Goal: Task Accomplishment & Management: Manage account settings

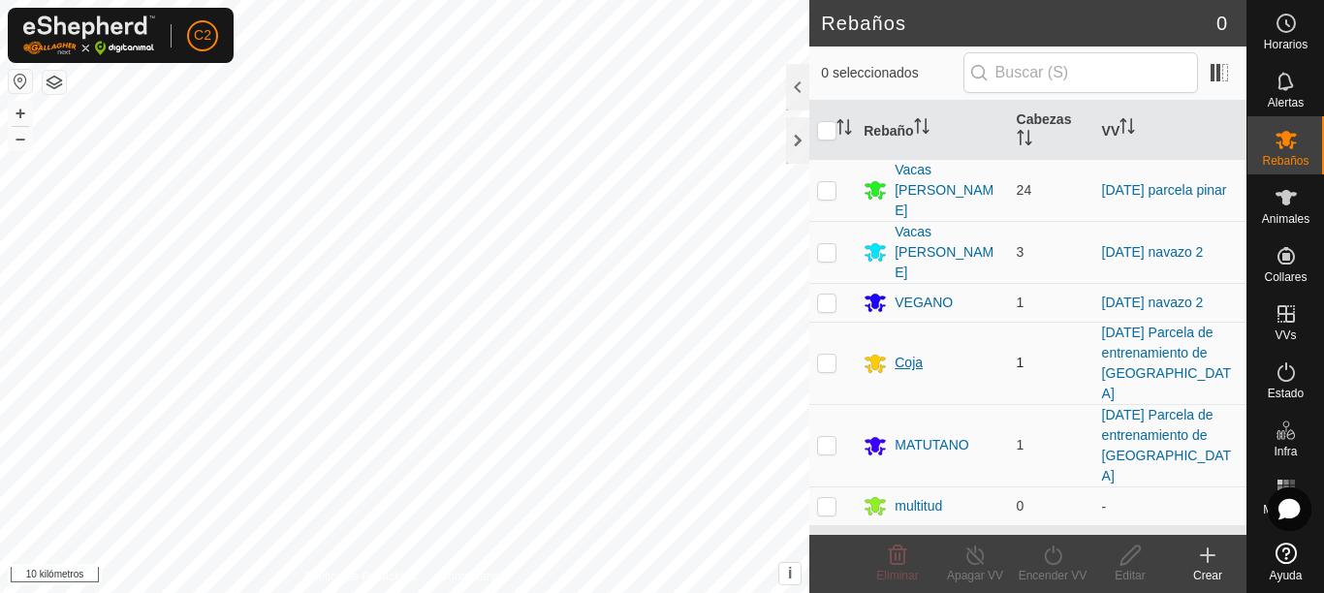
click at [906, 355] on font "Coja" at bounding box center [909, 363] width 28 height 16
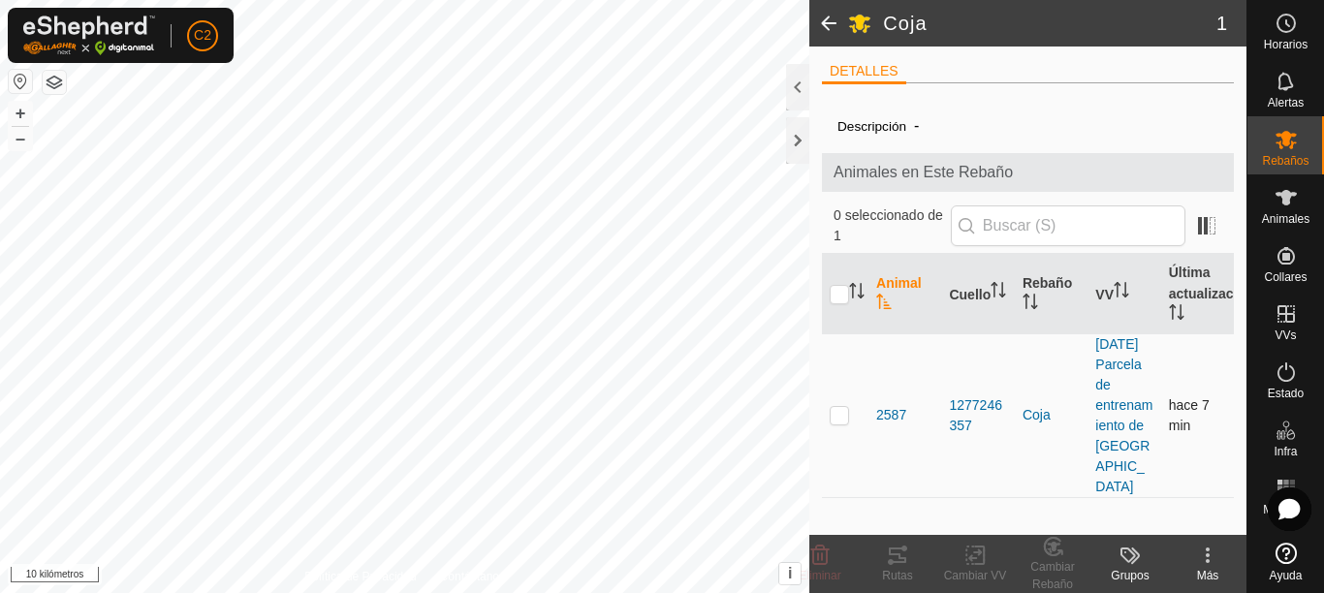
click at [838, 407] on p-checkbox at bounding box center [839, 415] width 19 height 16
checkbox input "true"
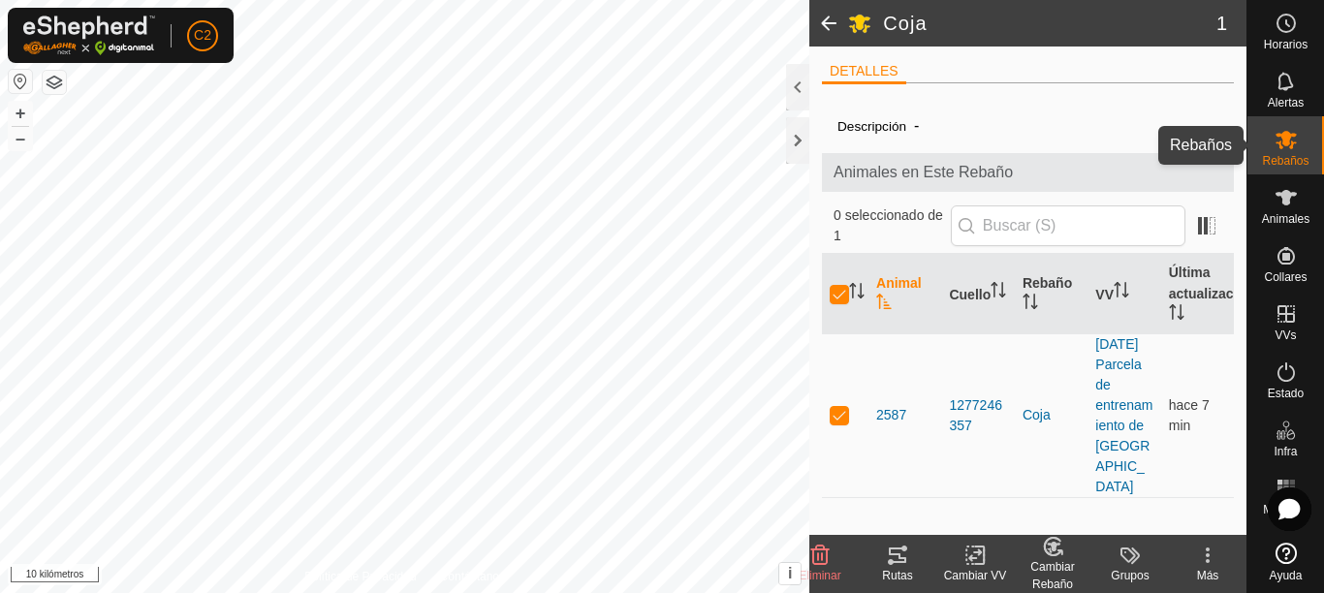
click at [1278, 140] on icon at bounding box center [1285, 140] width 21 height 18
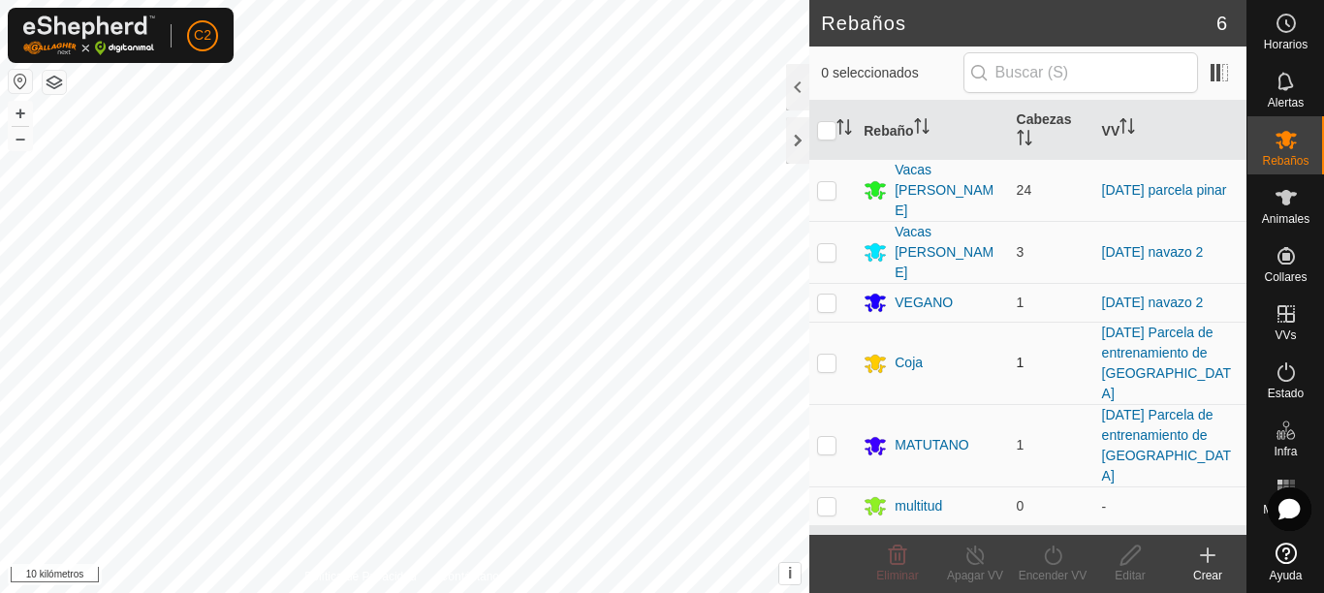
click at [832, 355] on p-checkbox at bounding box center [826, 363] width 19 height 16
checkbox input "true"
click at [1131, 557] on icon at bounding box center [1129, 555] width 19 height 19
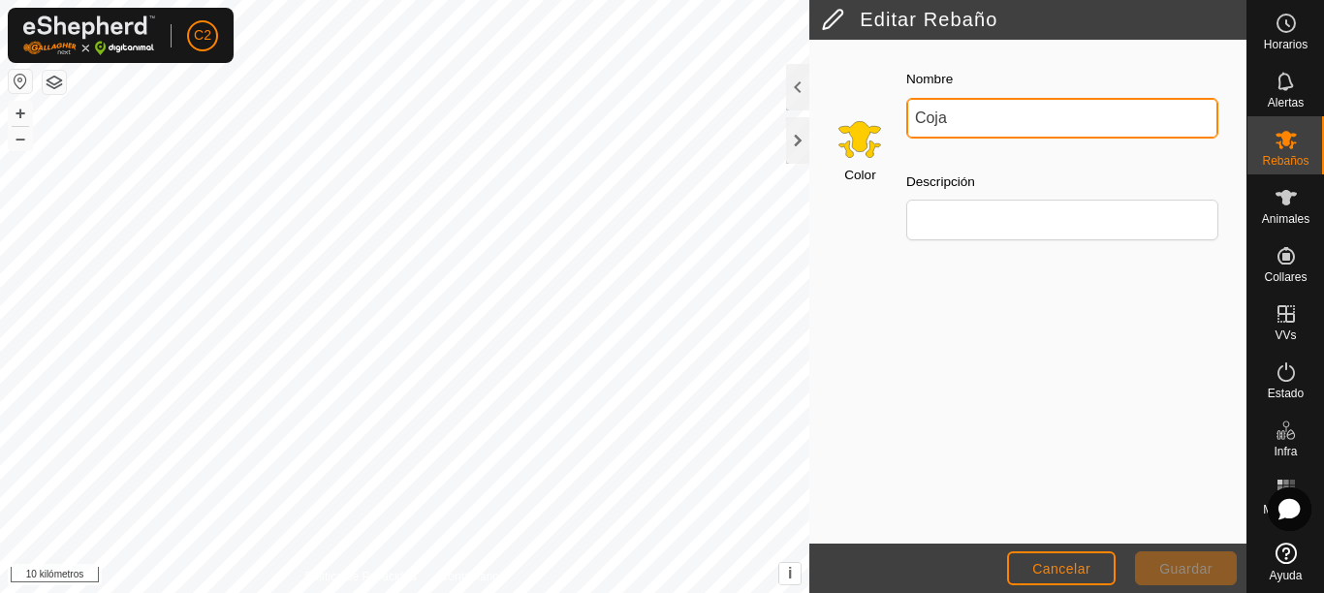
click at [1021, 121] on input "Coja" at bounding box center [1062, 118] width 312 height 41
type input "Caloco"
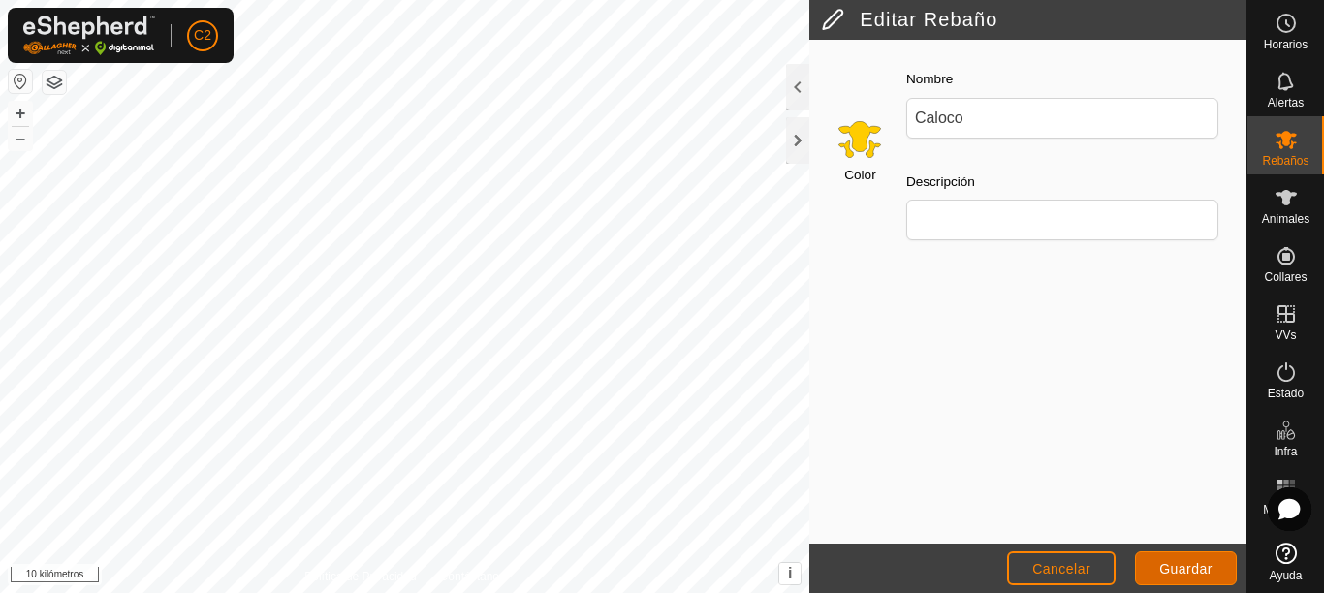
click at [1202, 556] on button "Guardar" at bounding box center [1186, 568] width 102 height 34
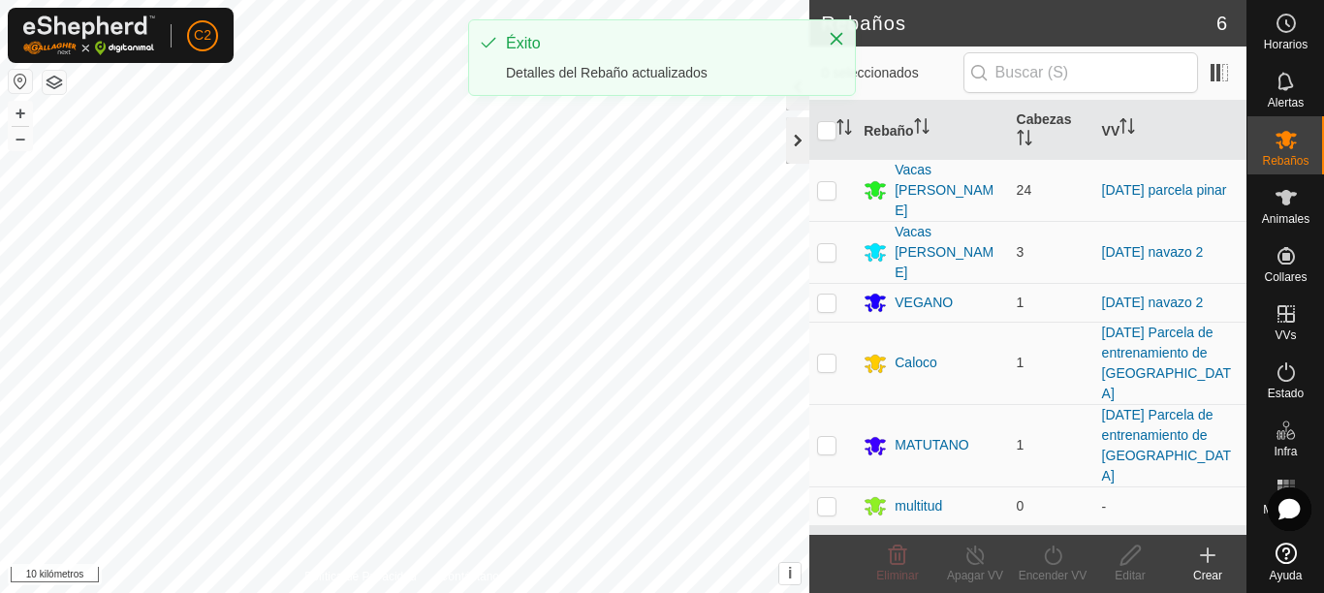
click at [799, 148] on div at bounding box center [797, 140] width 23 height 47
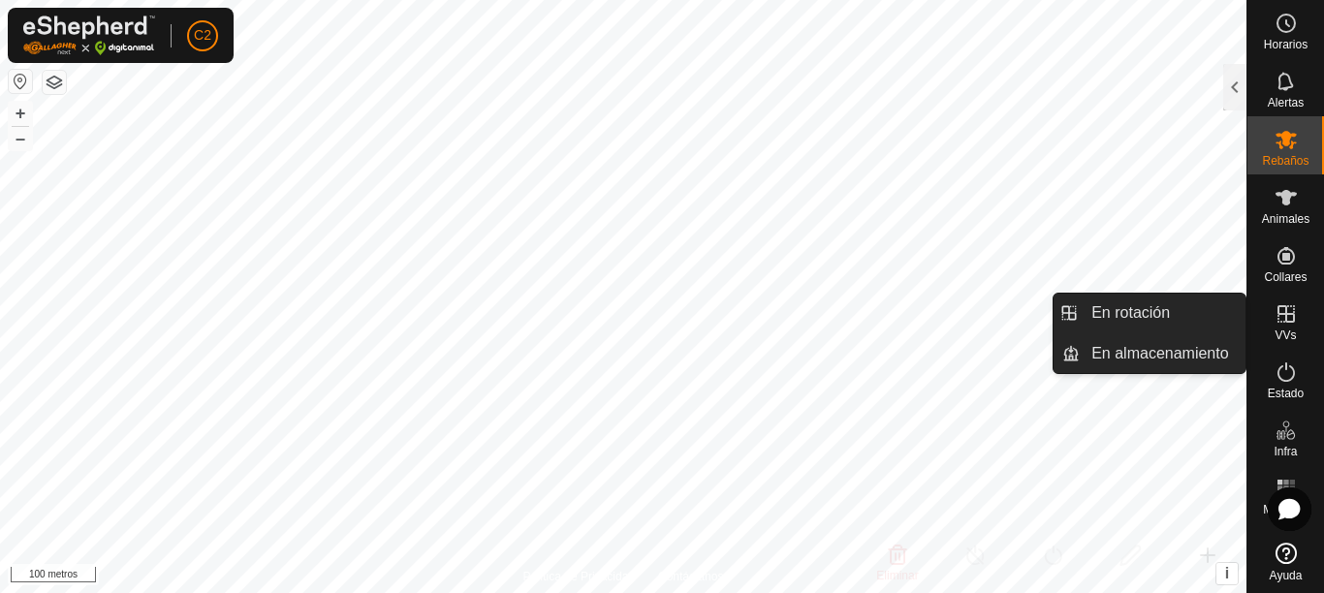
click at [1098, 309] on link "En rotación" at bounding box center [1163, 313] width 166 height 39
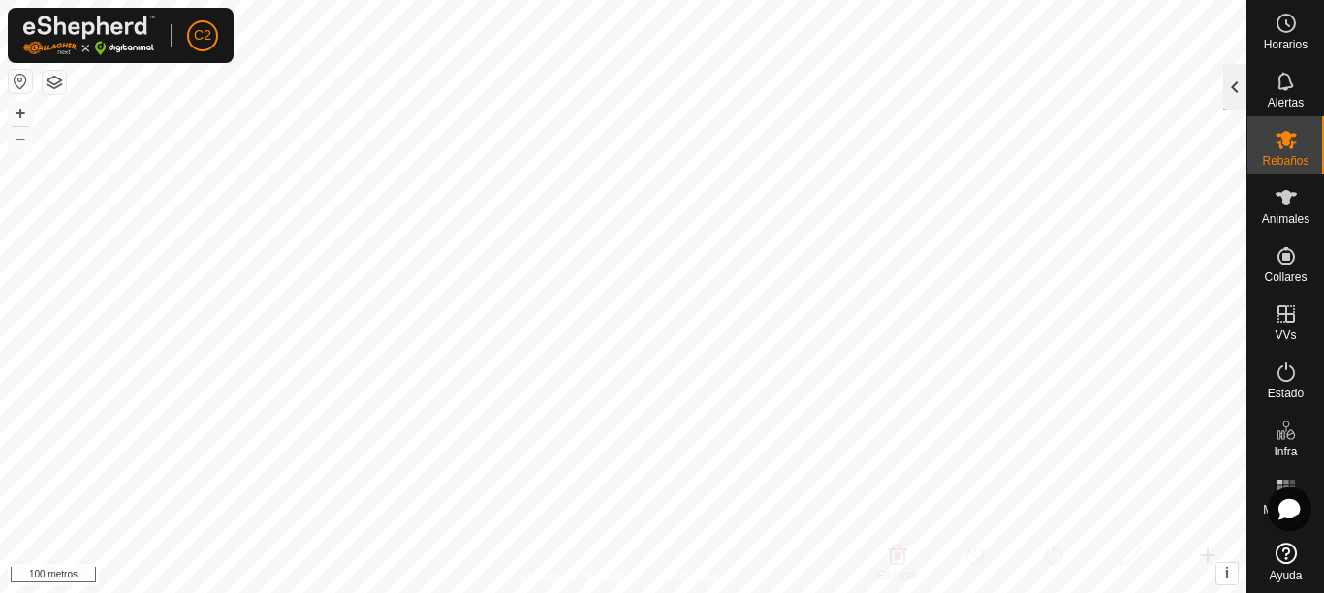
click at [1236, 98] on div at bounding box center [1234, 87] width 23 height 47
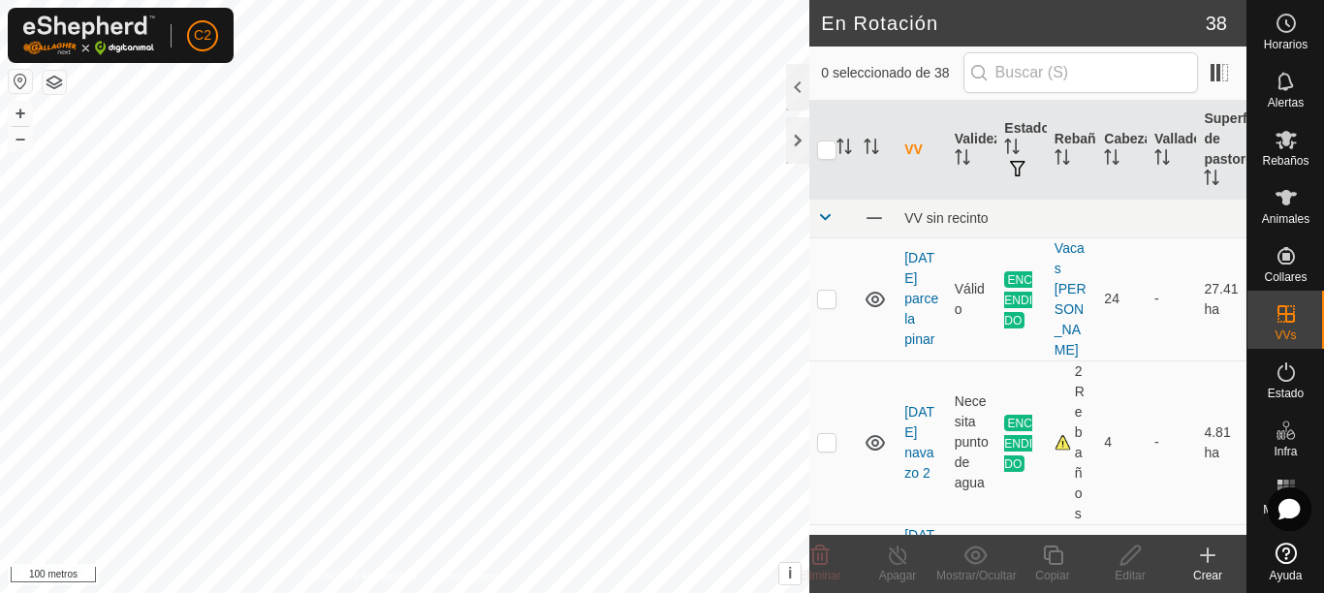
click at [1206, 551] on icon at bounding box center [1207, 555] width 23 height 23
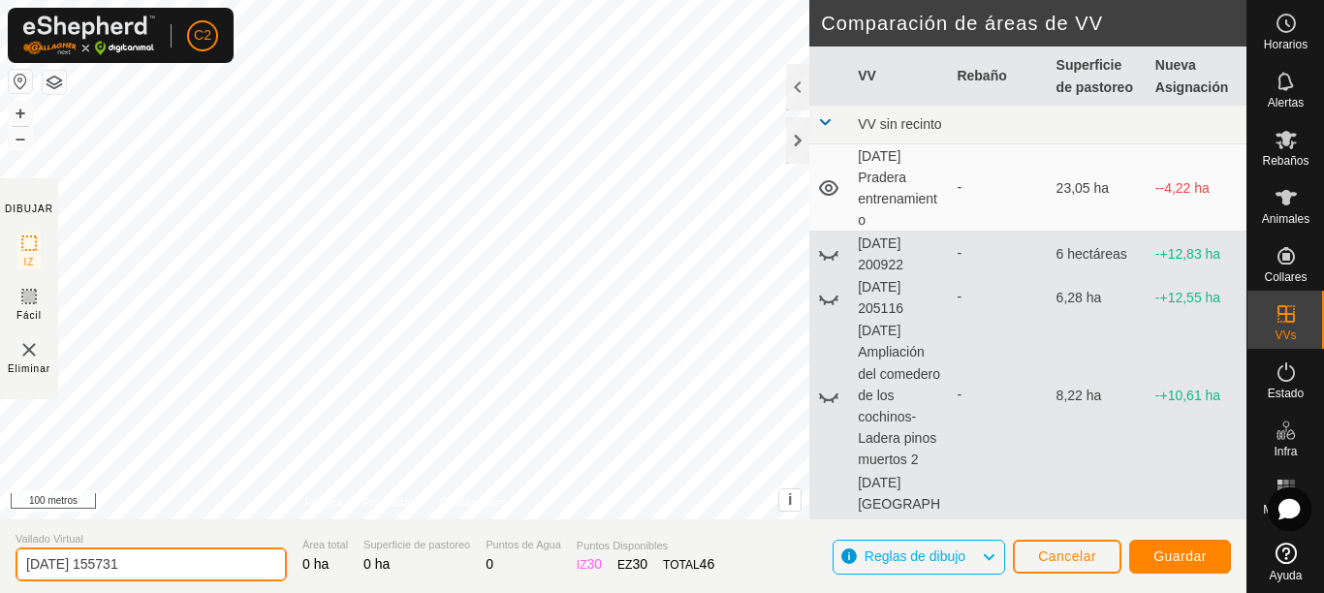
click at [227, 559] on input "[DATE] 155731" at bounding box center [151, 565] width 271 height 34
type input "[DATE] pimpoyos"
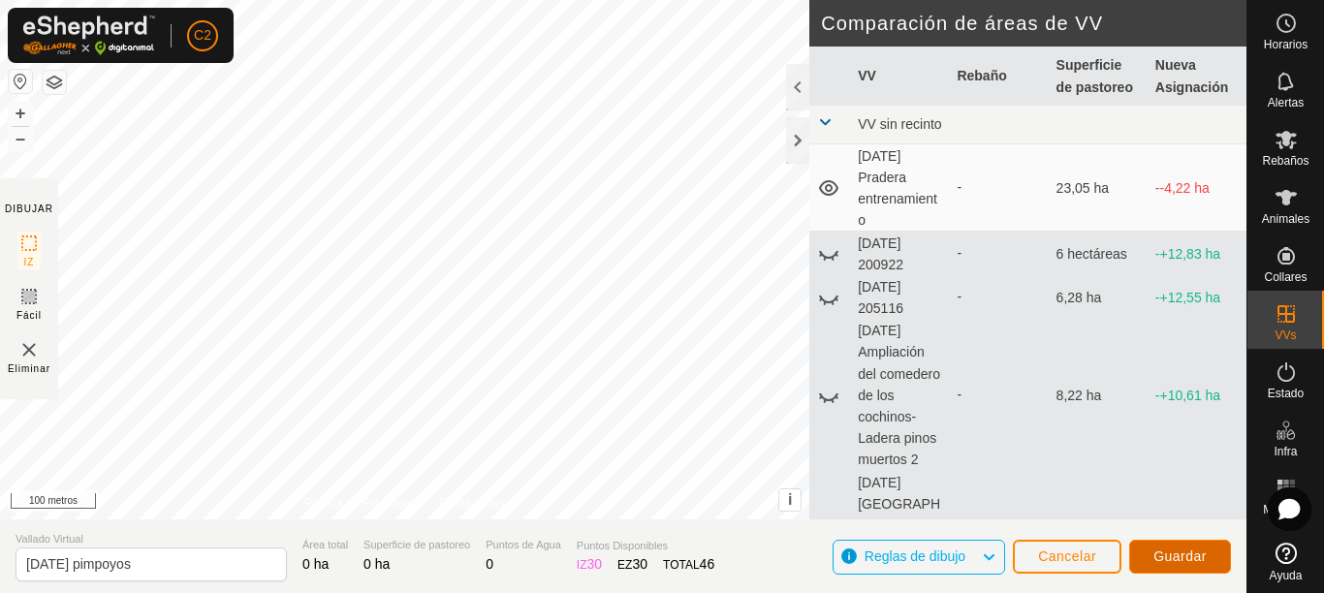
click at [1171, 563] on font "Guardar" at bounding box center [1179, 557] width 53 height 16
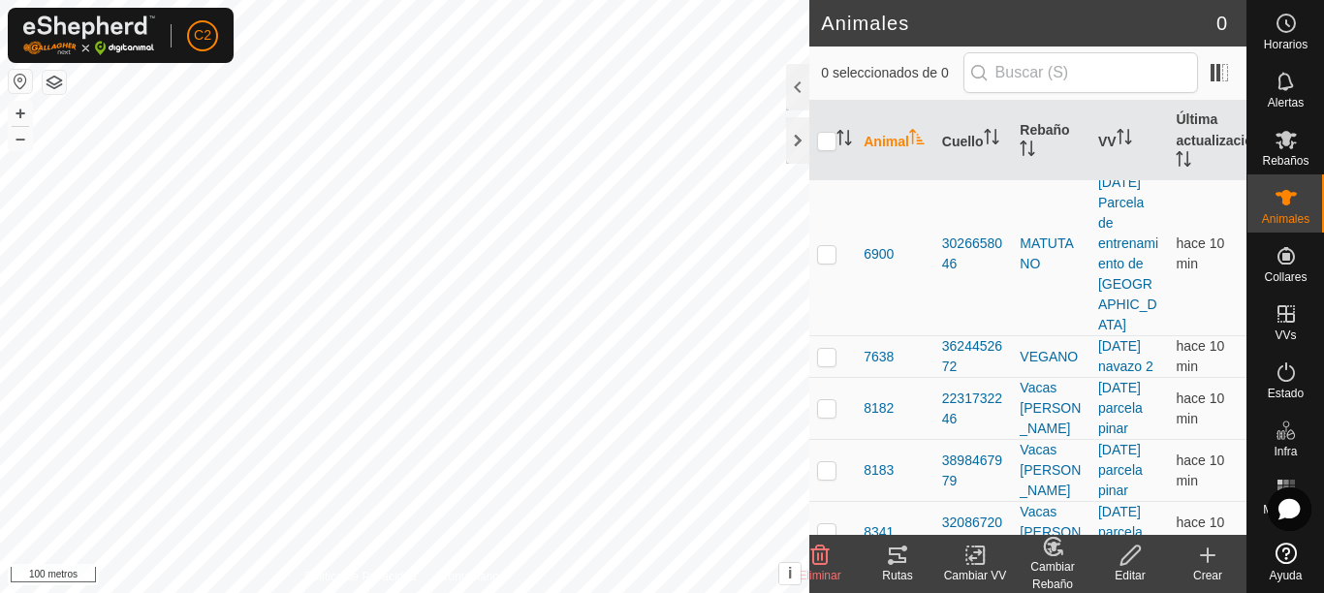
scroll to position [1551, 0]
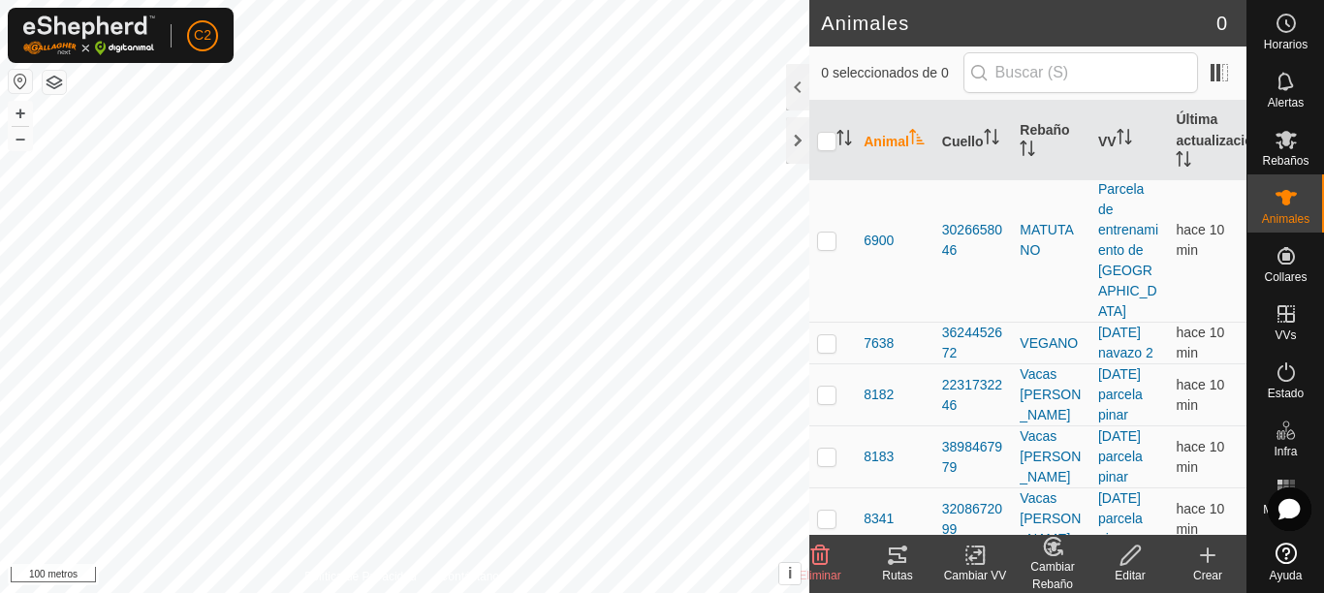
click at [896, 547] on icon at bounding box center [897, 555] width 23 height 23
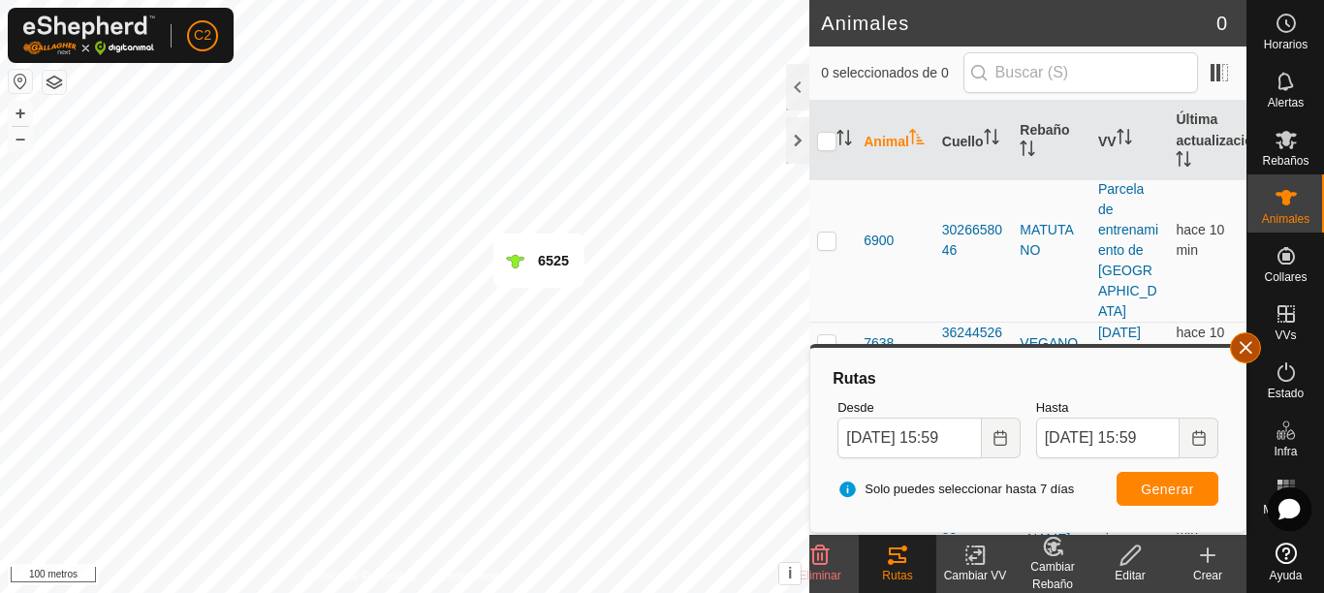
click at [1244, 357] on button "button" at bounding box center [1245, 347] width 31 height 31
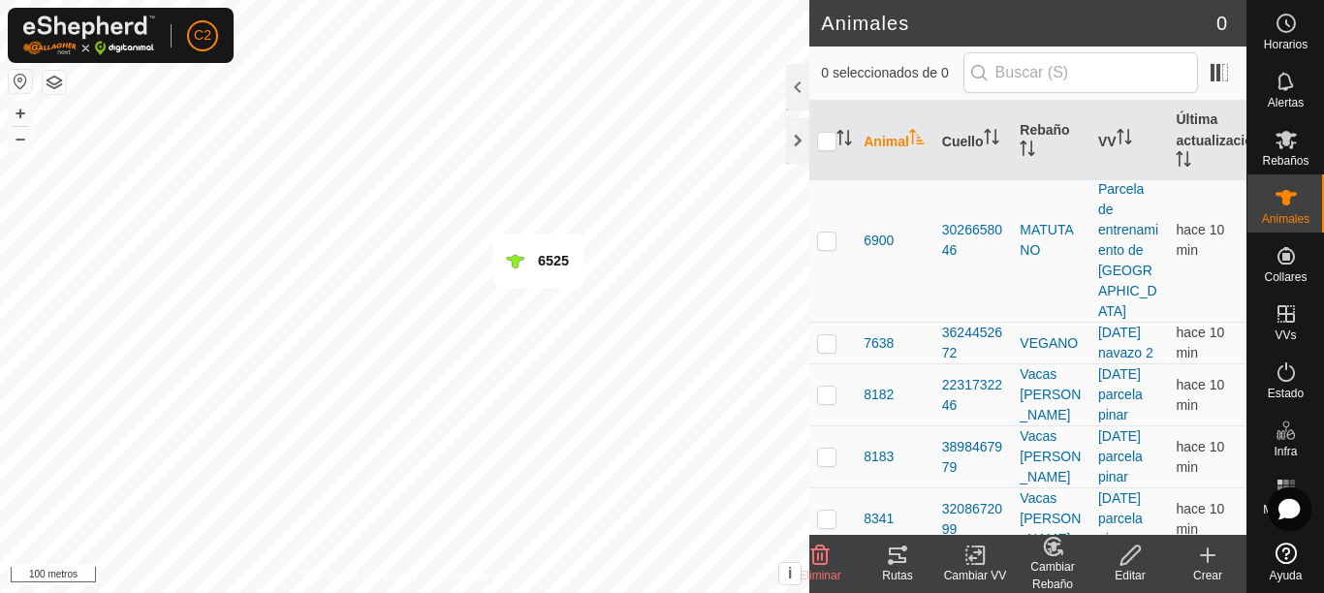
click at [828, 73] on p-checkbox at bounding box center [826, 65] width 19 height 16
checkbox input "false"
click at [904, 556] on icon at bounding box center [897, 555] width 23 height 23
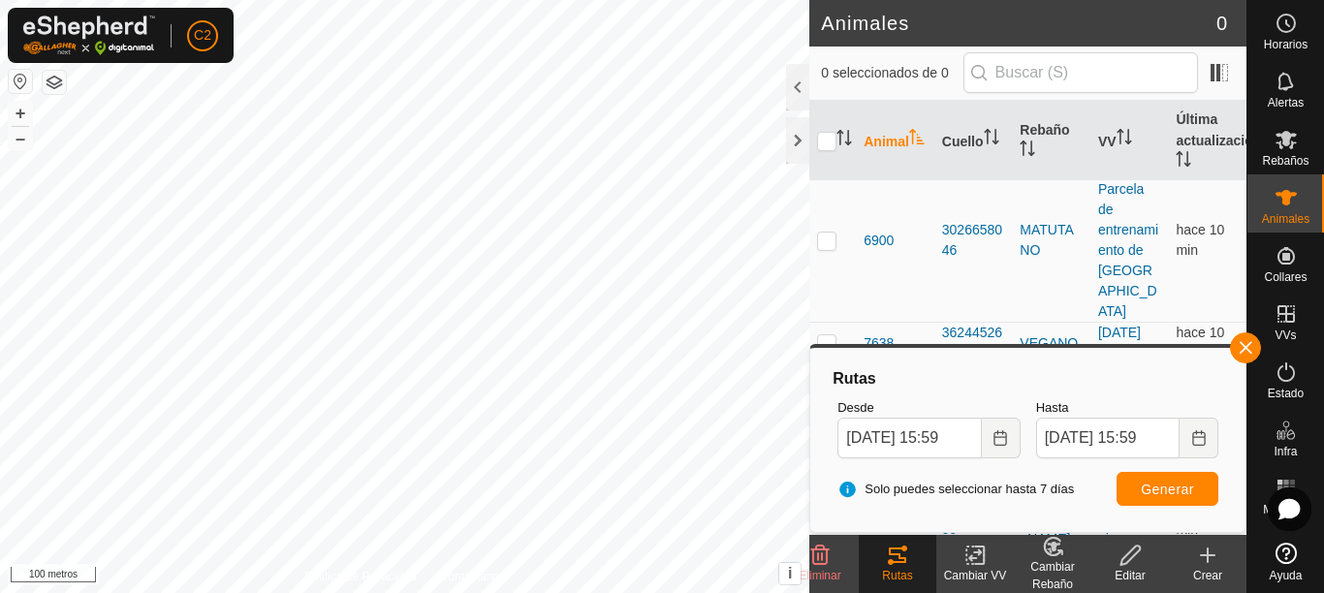
click at [673, 592] on html "C2 Horarios Alertas Rebaños Animales Collares VVs Estado Infra Mapa de calor Ay…" at bounding box center [662, 296] width 1324 height 593
click at [1254, 349] on button "button" at bounding box center [1245, 347] width 31 height 31
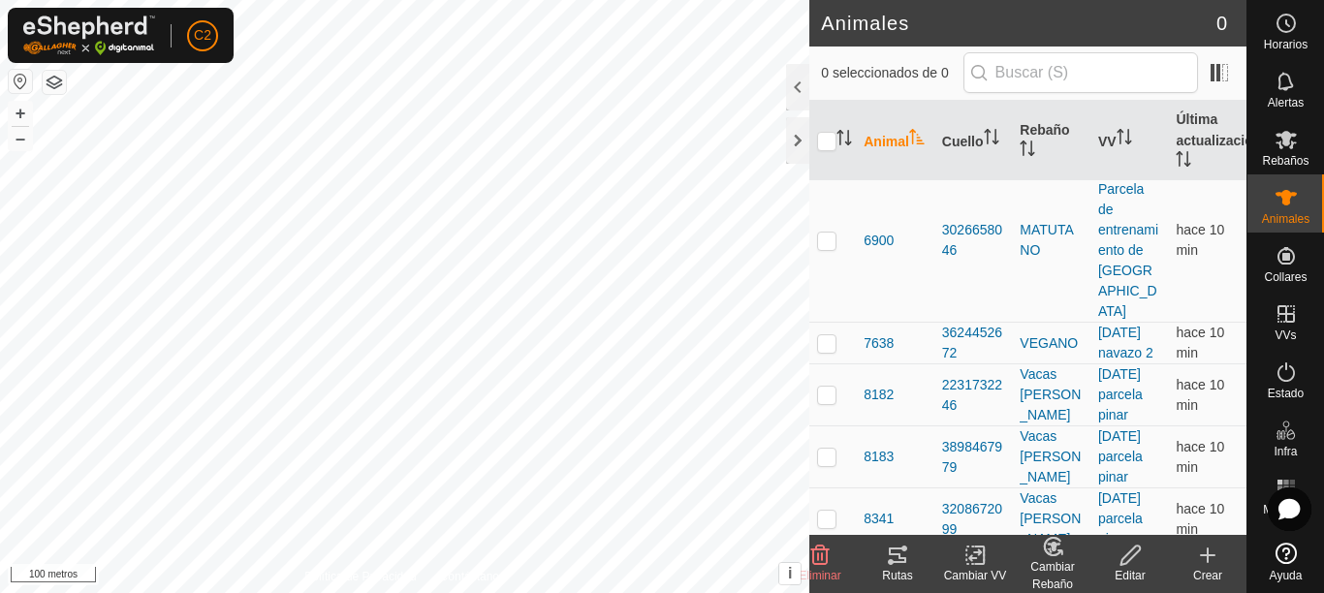
checkbox input "false"
click at [833, 135] on p-checkbox at bounding box center [826, 127] width 19 height 16
click at [898, 549] on icon at bounding box center [897, 556] width 17 height 16
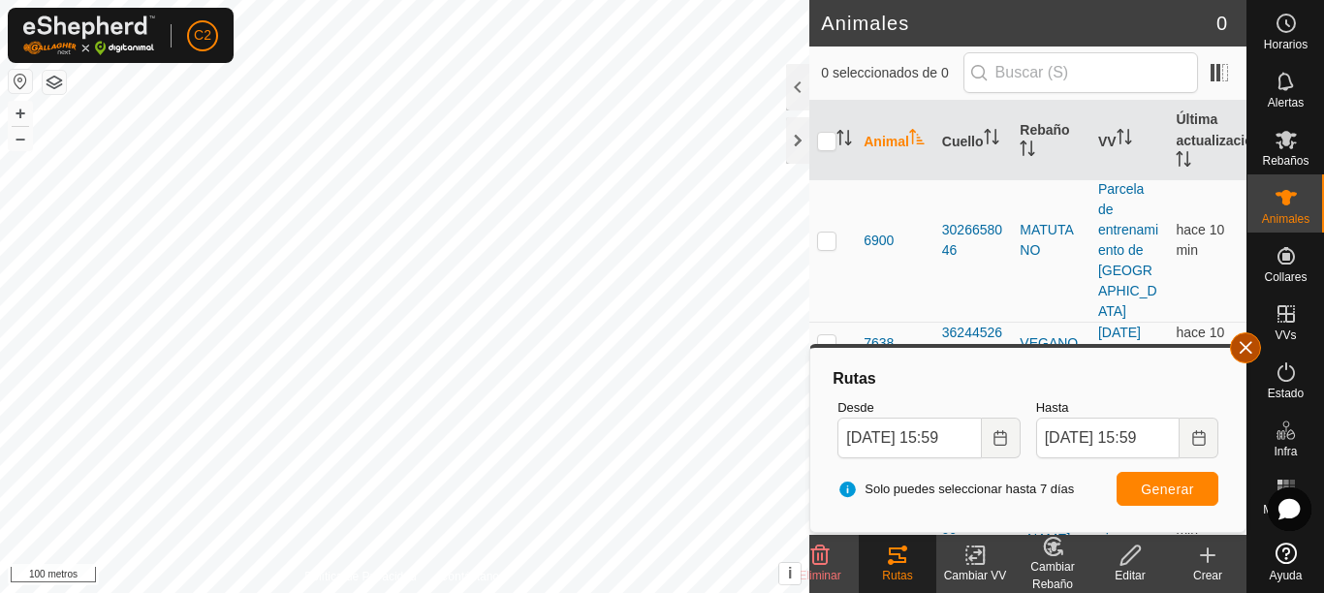
click at [1252, 347] on button "button" at bounding box center [1245, 347] width 31 height 31
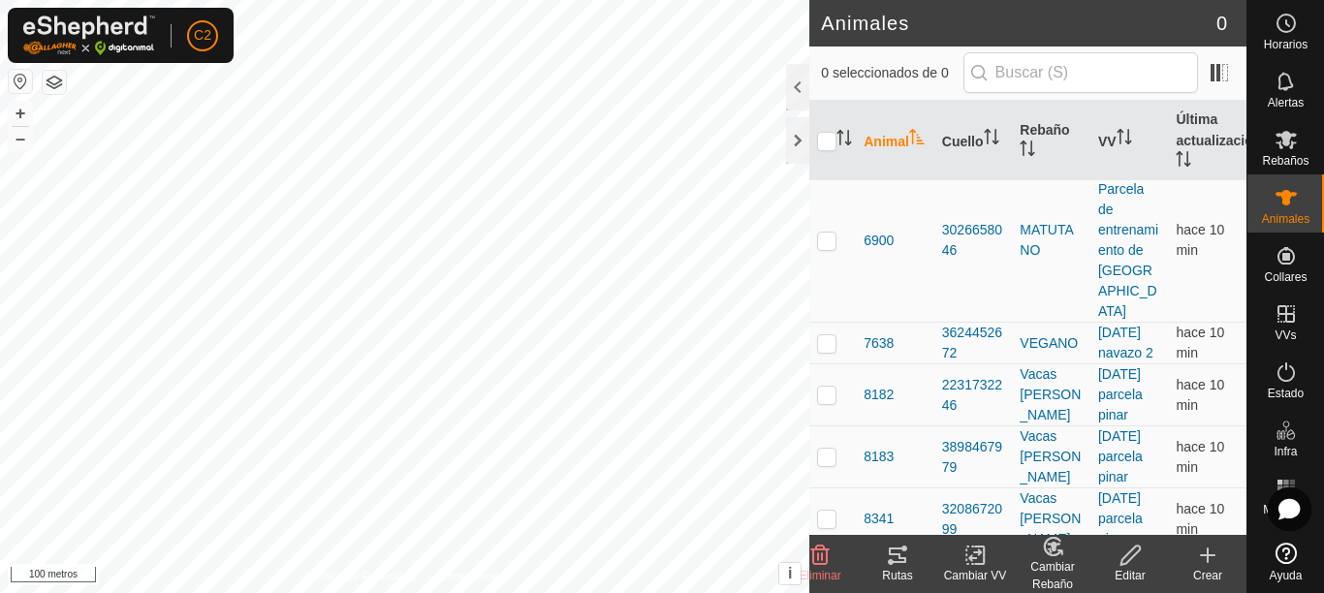
click at [831, 135] on p-checkbox at bounding box center [826, 127] width 19 height 16
checkbox input "false"
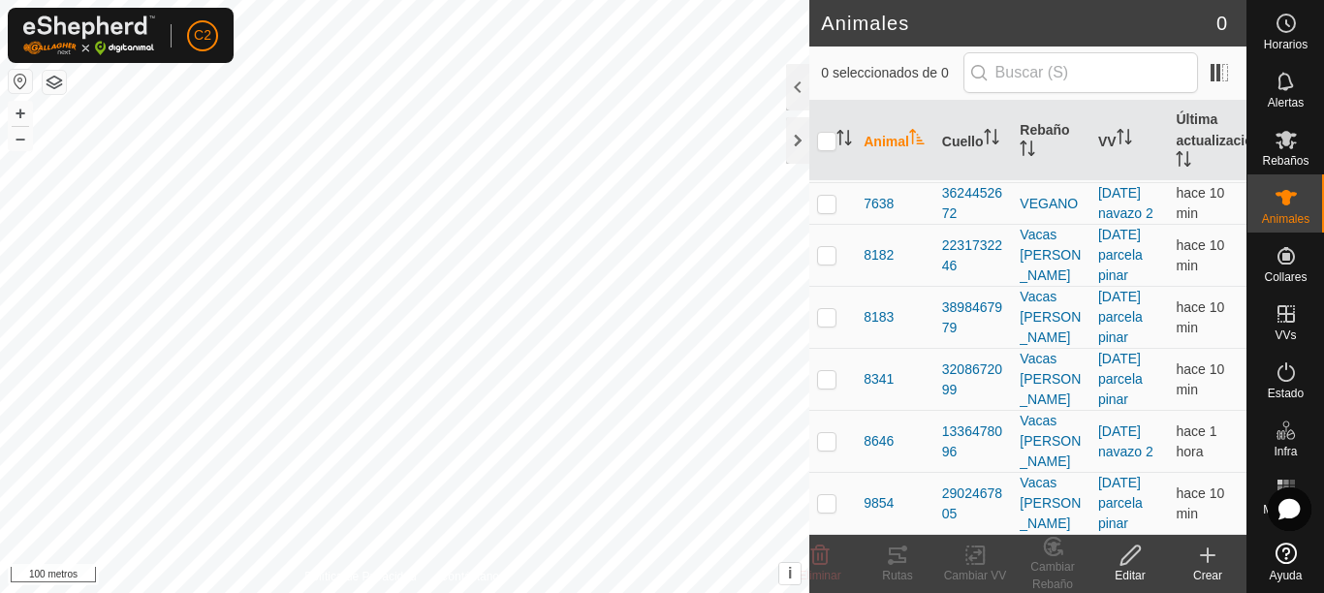
scroll to position [1841, 0]
click at [820, 211] on p-checkbox at bounding box center [826, 204] width 19 height 16
checkbox input "true"
click at [916, 565] on tracks-svg-icon at bounding box center [898, 555] width 78 height 23
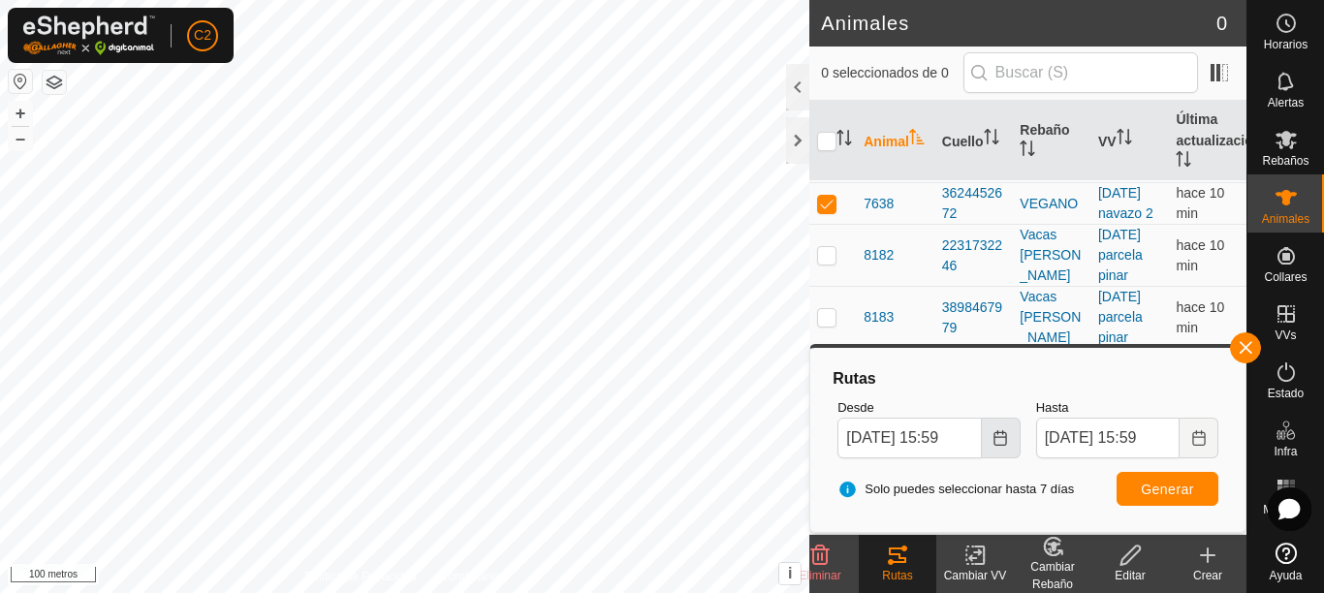
click at [1006, 438] on icon "Elija fecha" at bounding box center [999, 438] width 13 height 16
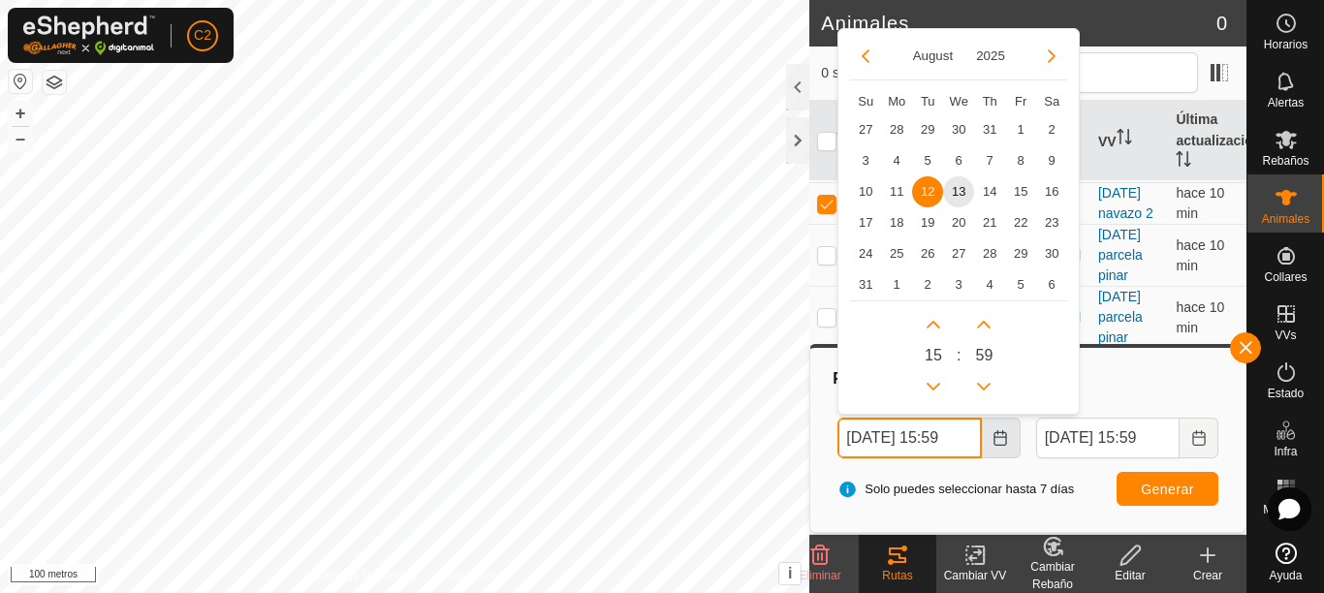
scroll to position [0, 9]
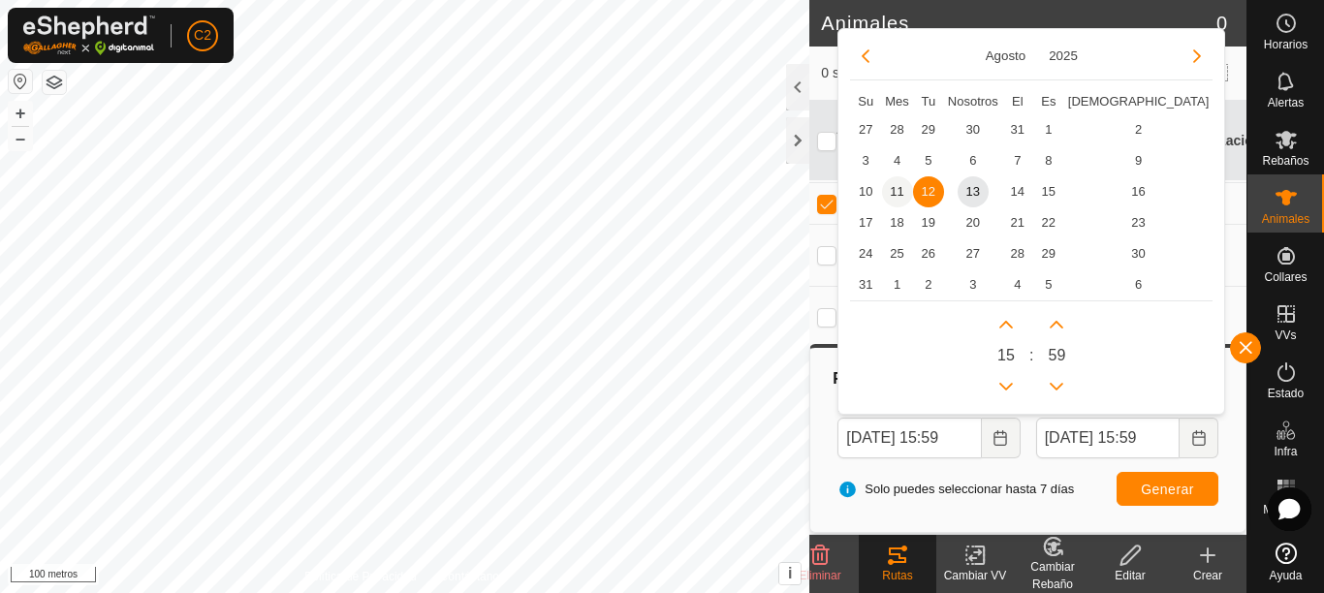
click at [905, 183] on span "11" at bounding box center [897, 191] width 31 height 31
type input "[DATE] 15:59"
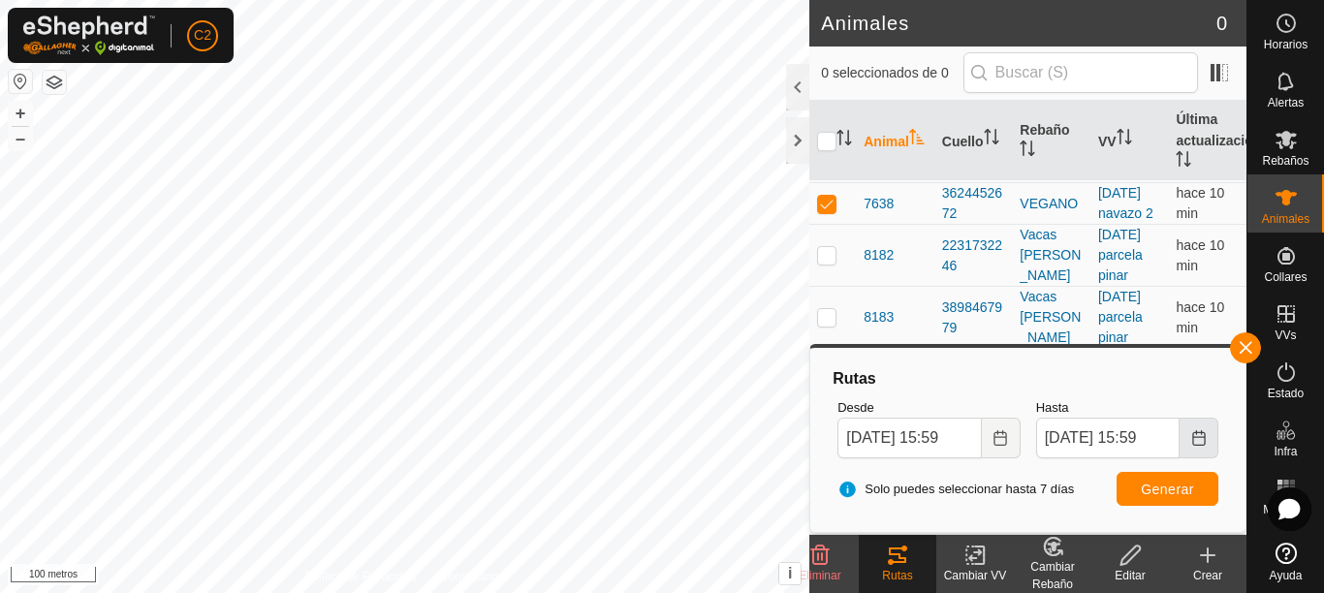
click at [1186, 432] on button "Elija fecha" at bounding box center [1198, 438] width 39 height 41
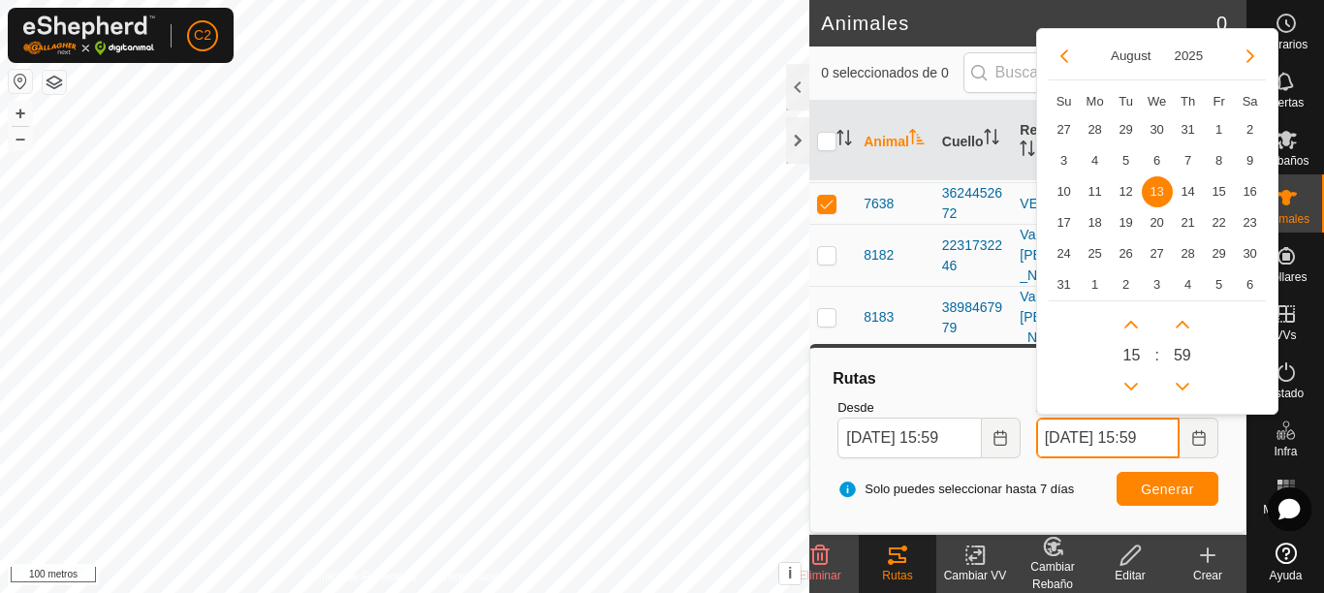
scroll to position [0, 9]
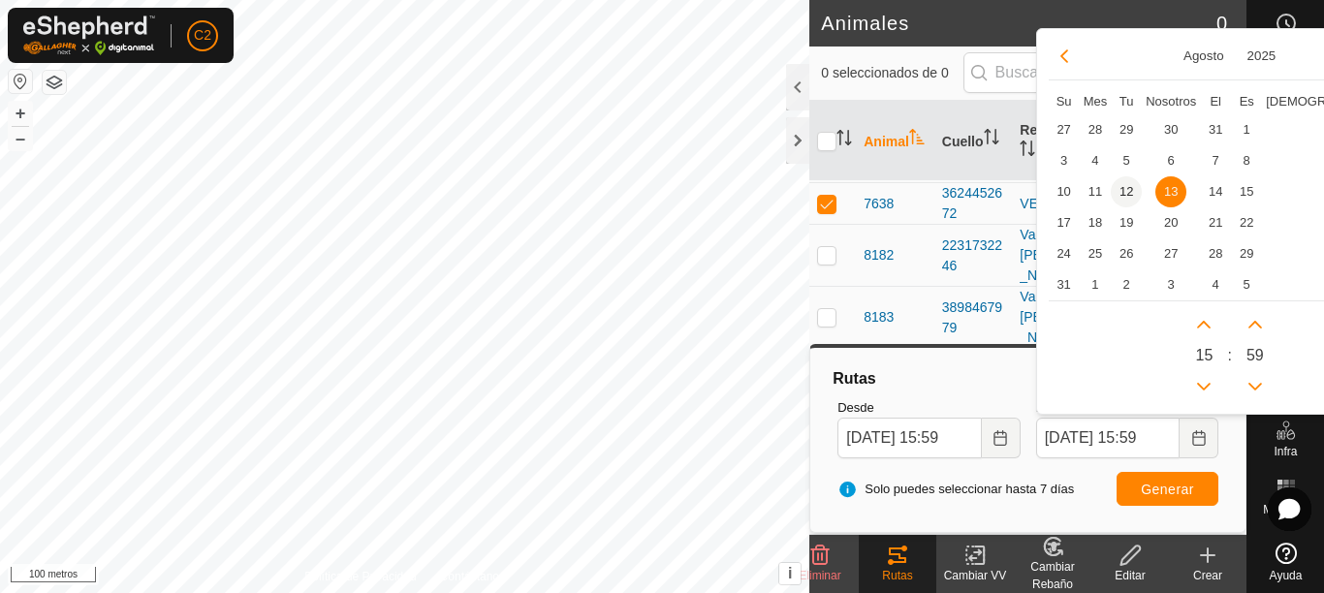
click at [1123, 181] on span "12" at bounding box center [1126, 191] width 31 height 31
type input "[DATE] 15:59"
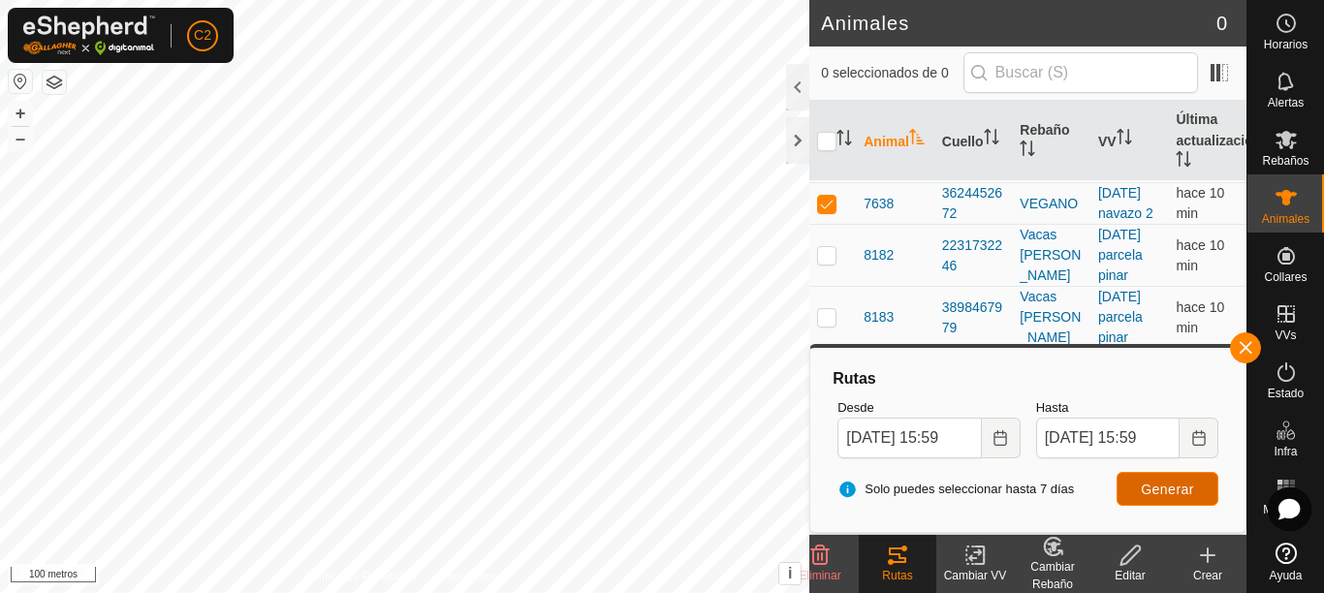
click at [1156, 486] on font "Generar" at bounding box center [1167, 490] width 53 height 16
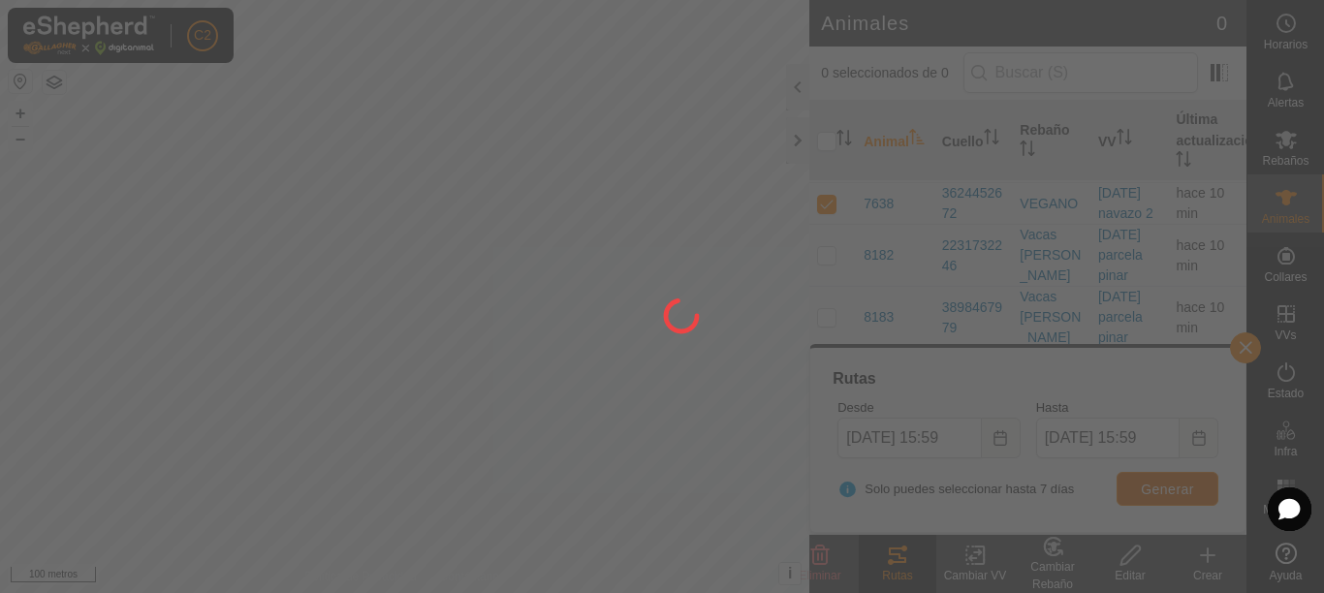
scroll to position [0, 0]
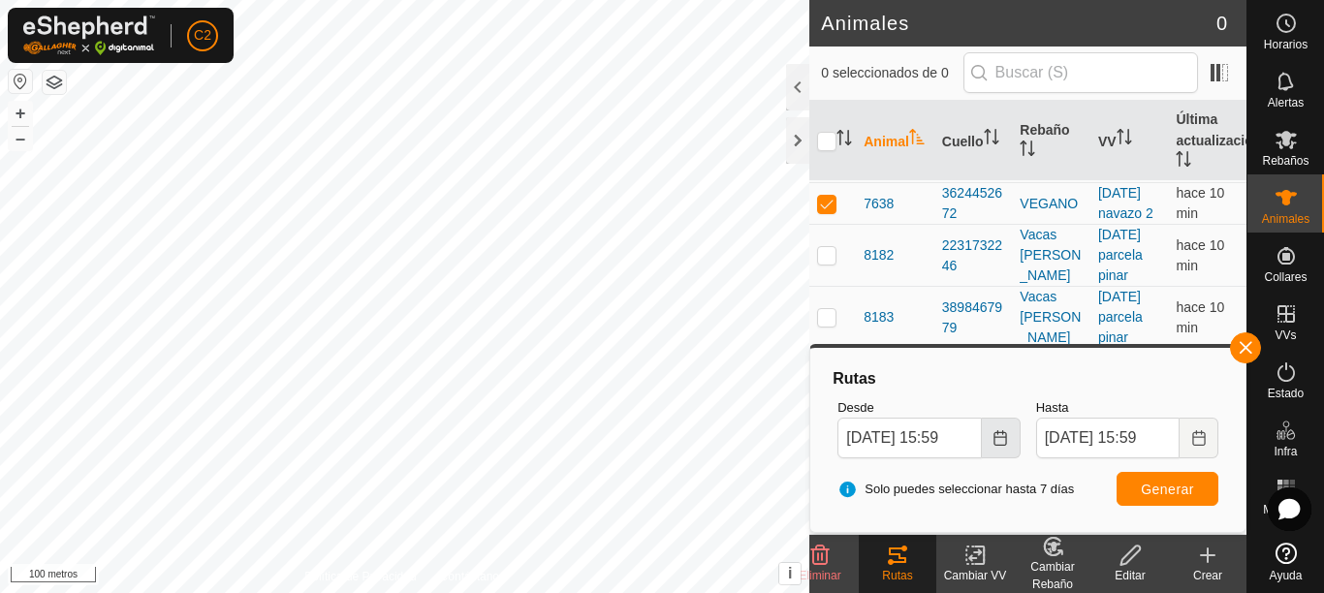
click at [996, 425] on button "Elija fecha" at bounding box center [1001, 438] width 39 height 41
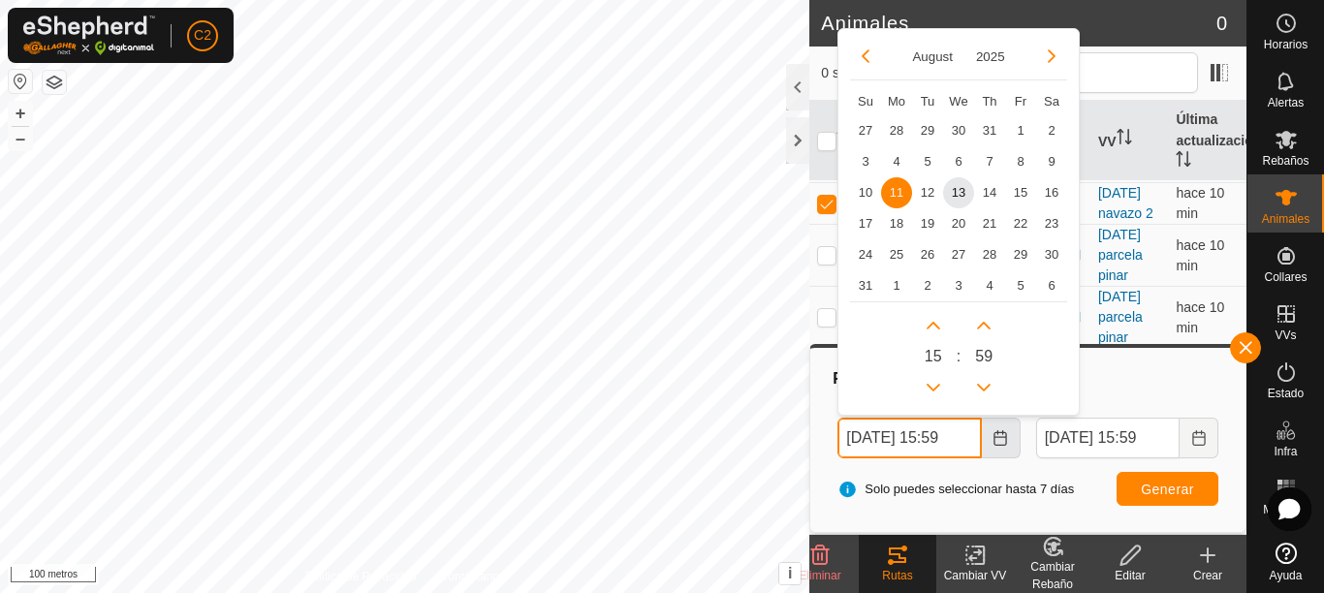
scroll to position [0, 8]
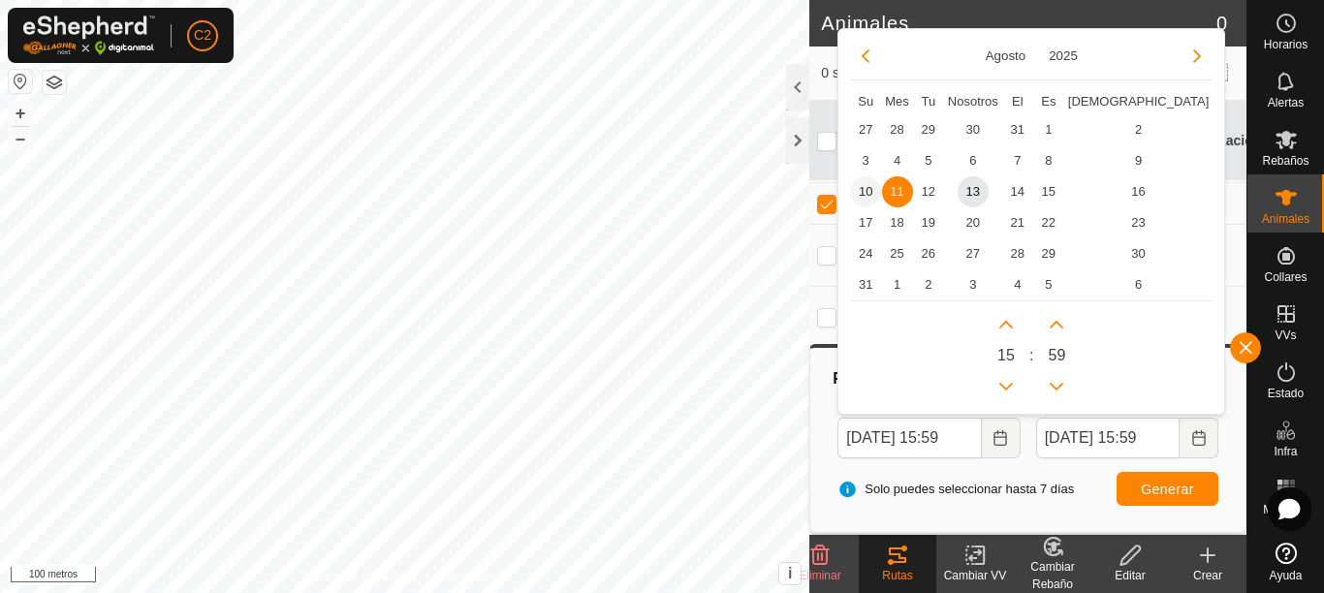
click at [865, 192] on font "10" at bounding box center [866, 191] width 14 height 15
type input "[DATE] 15:59"
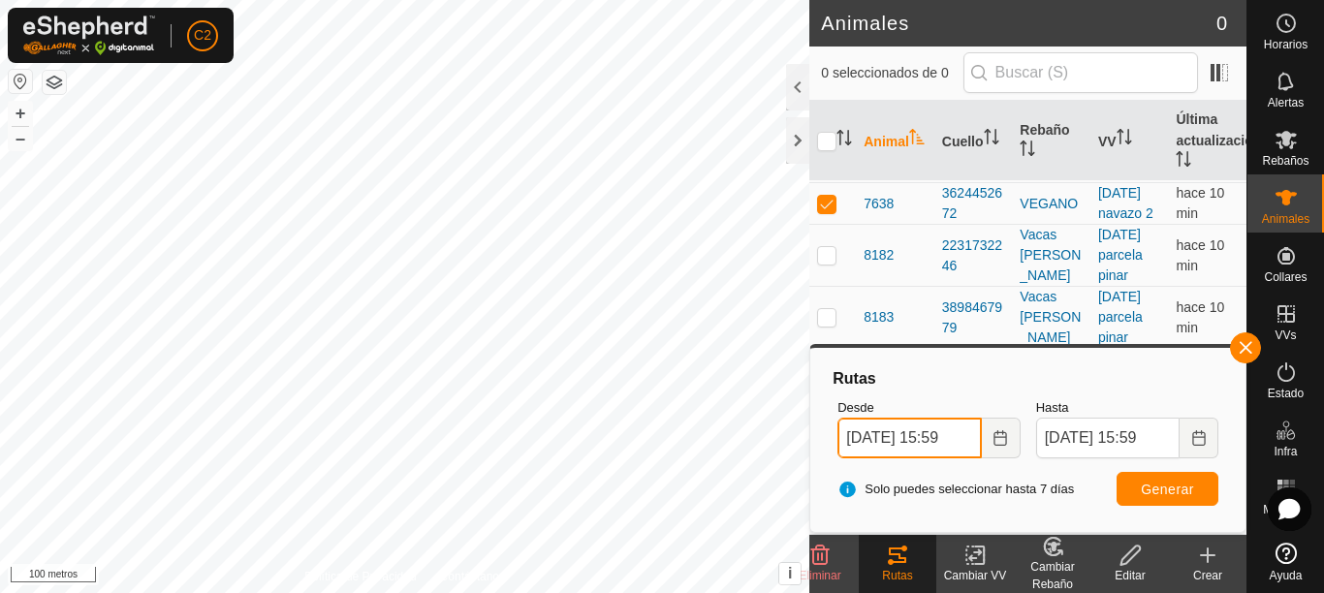
scroll to position [0, 9]
click at [1183, 439] on button "Elija fecha" at bounding box center [1198, 438] width 39 height 41
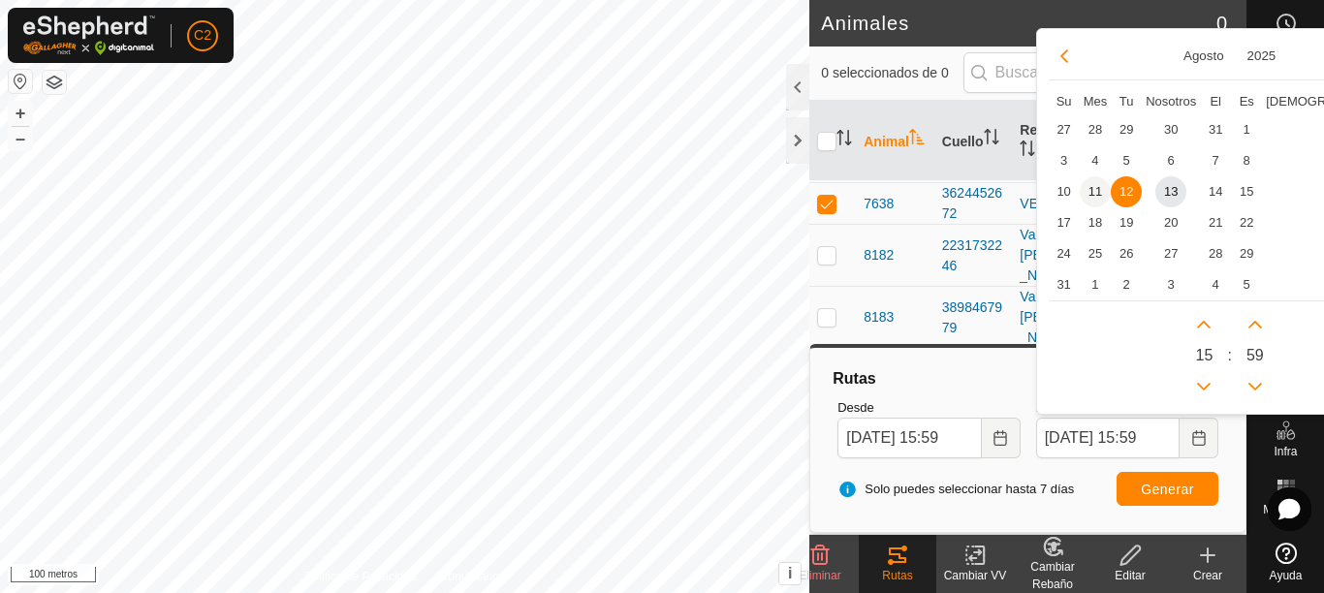
click at [1098, 188] on span "11" at bounding box center [1095, 191] width 31 height 31
type input "[DATE] 15:59"
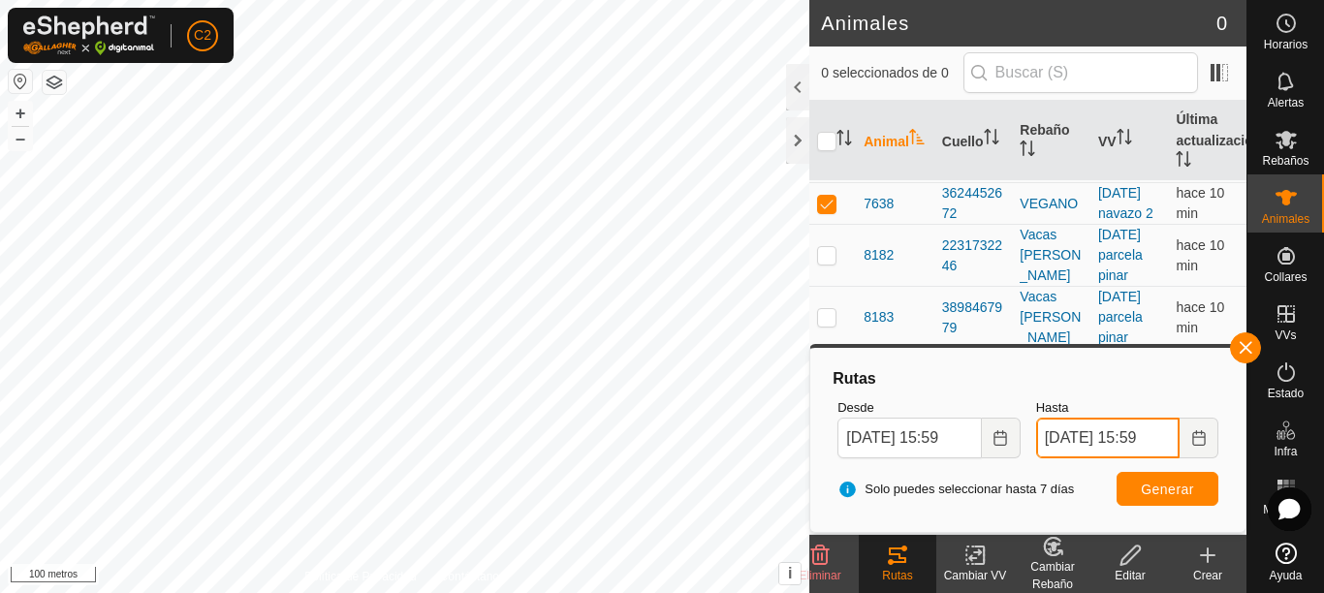
scroll to position [0, 8]
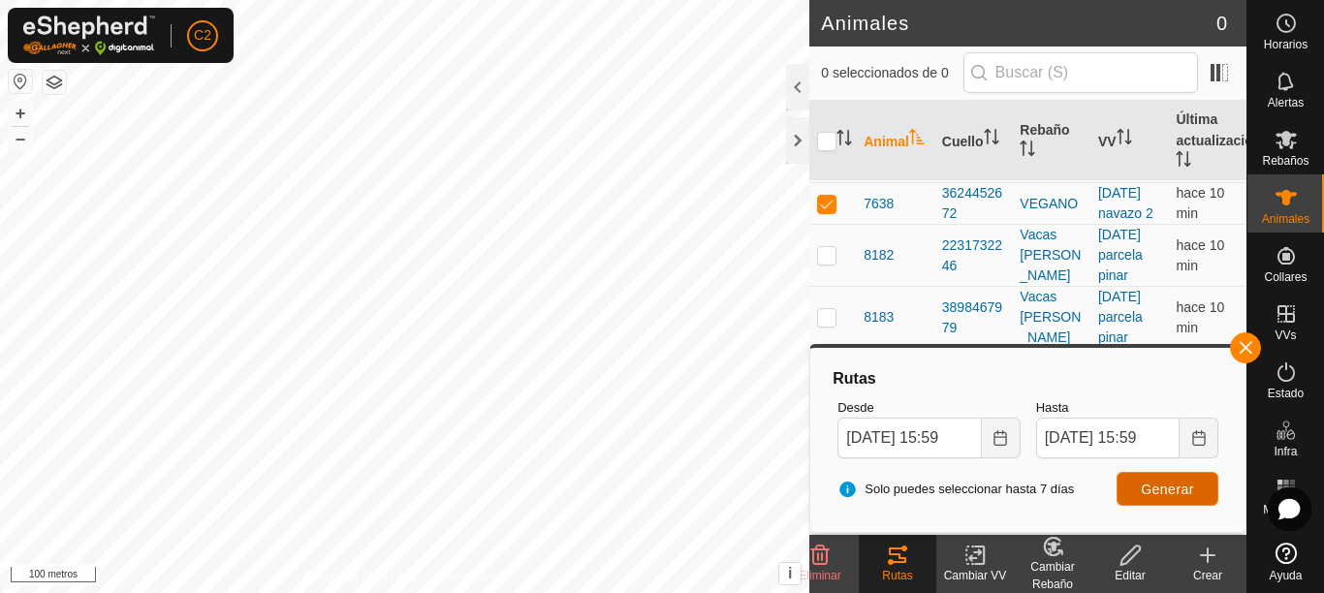
click at [1141, 484] on font "Generar" at bounding box center [1167, 490] width 53 height 16
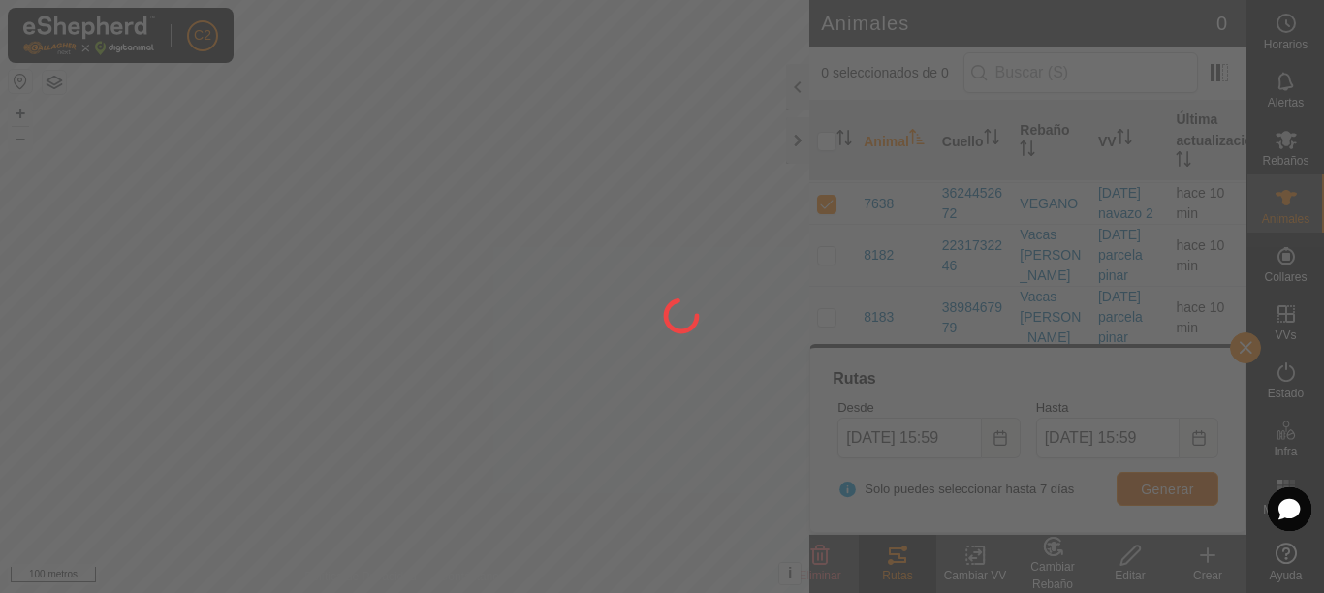
scroll to position [0, 0]
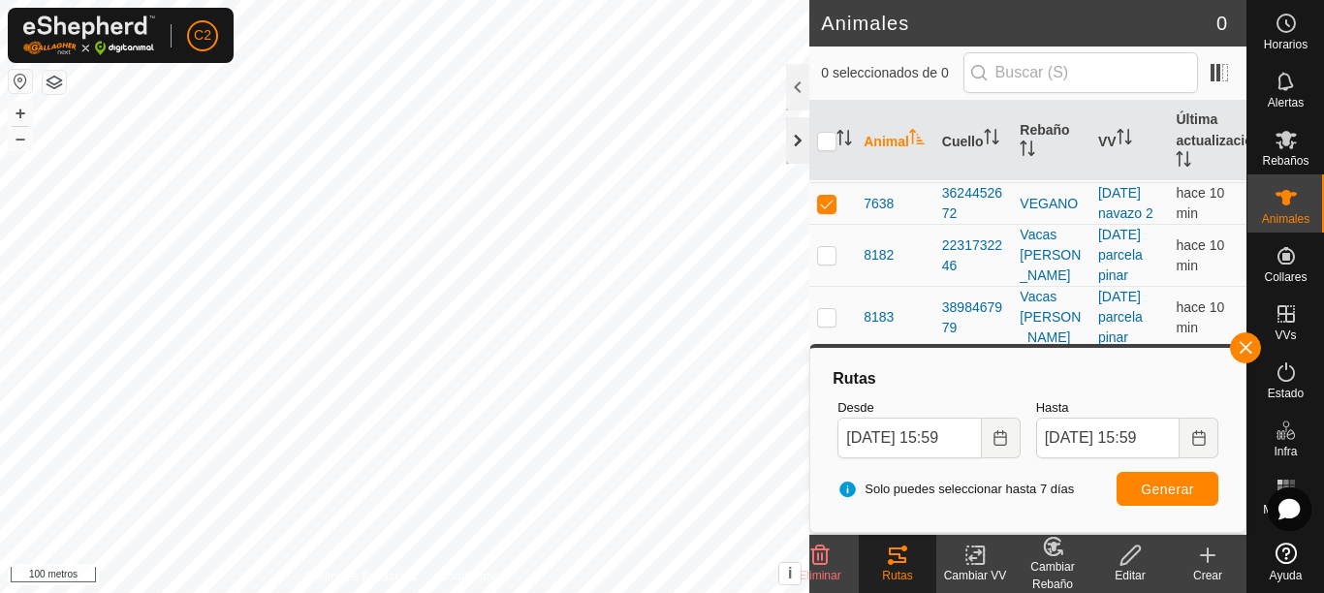
click at [802, 151] on div at bounding box center [797, 140] width 23 height 47
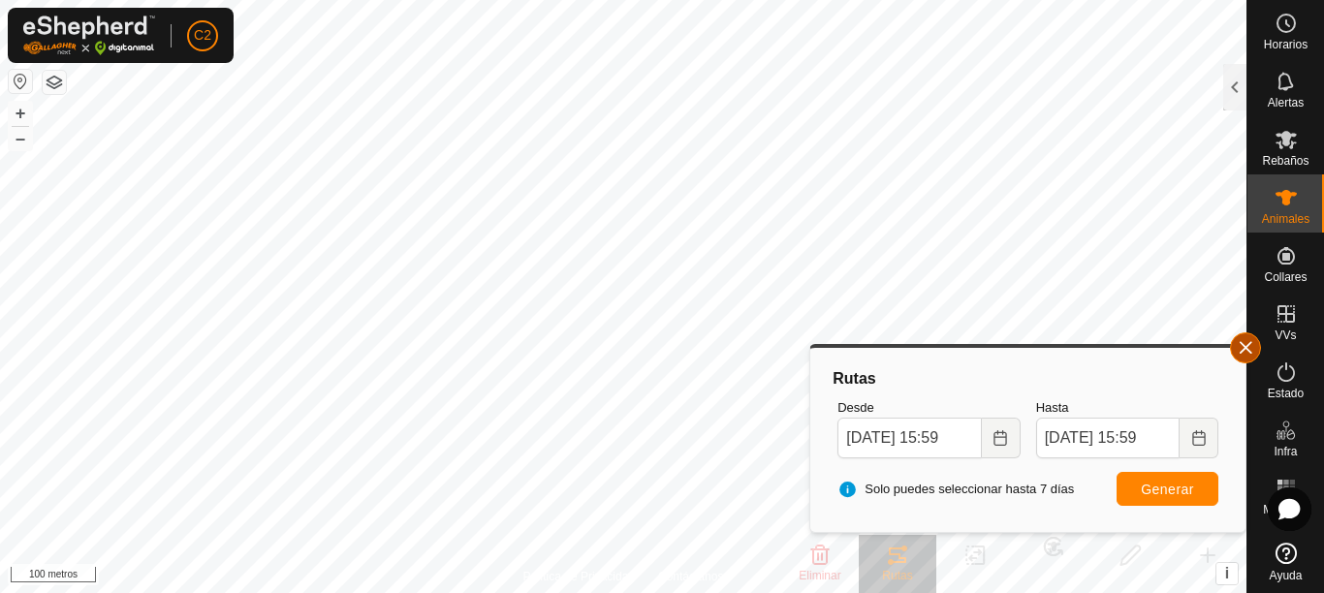
click at [1246, 345] on span "button" at bounding box center [1246, 348] width 16 height 16
